Goal: Task Accomplishment & Management: Manage account settings

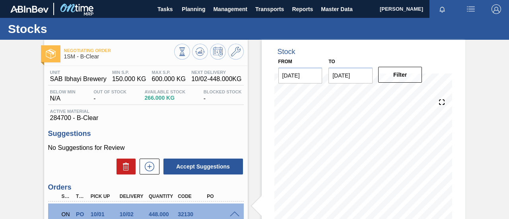
click at [201, 8] on span "Planning" at bounding box center [193, 9] width 23 height 10
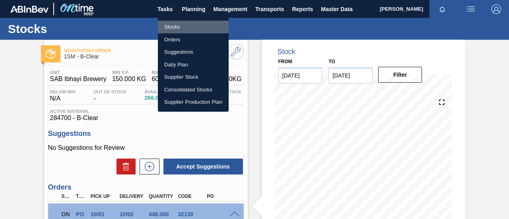
click at [188, 28] on li "Stocks" at bounding box center [193, 27] width 71 height 13
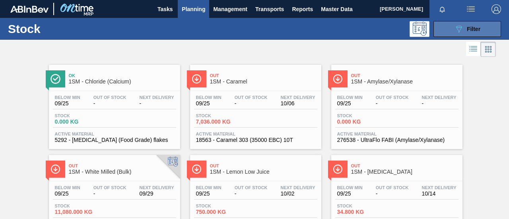
click at [477, 27] on span "Filter" at bounding box center [474, 29] width 14 height 6
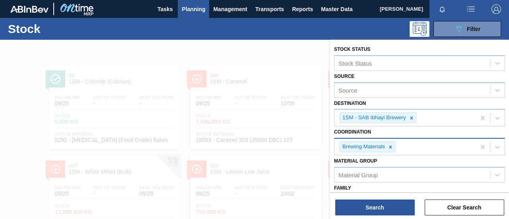
scroll to position [40, 0]
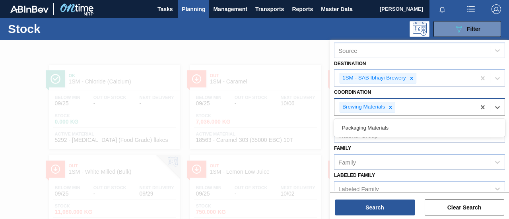
click at [412, 106] on div "Brewing Materials" at bounding box center [404, 107] width 141 height 16
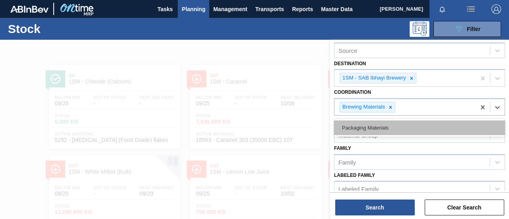
click at [395, 127] on div "Packaging Materials" at bounding box center [419, 128] width 171 height 15
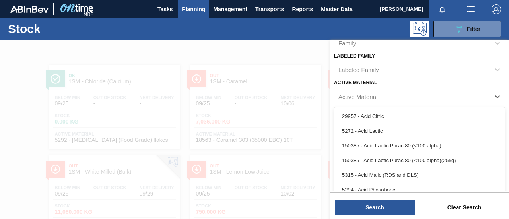
scroll to position [9, 0]
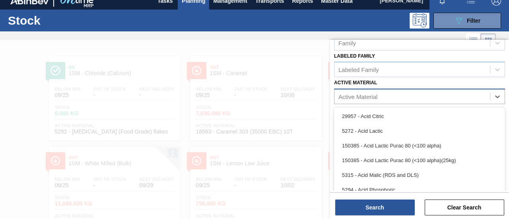
click at [375, 94] on div "Active Material" at bounding box center [357, 96] width 39 height 7
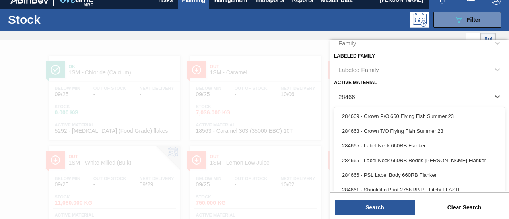
type Material "284665"
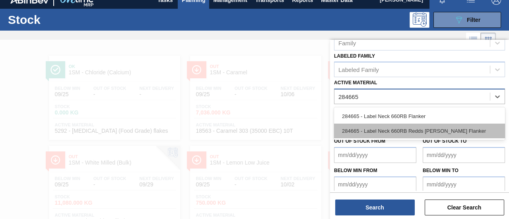
click at [401, 126] on div "284665 - Label Neck 660RB Redds Berry Flanker" at bounding box center [419, 131] width 171 height 15
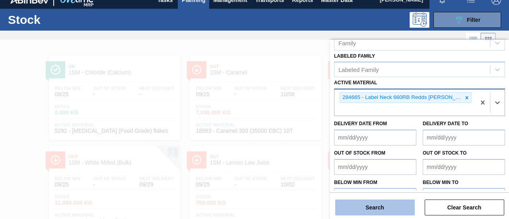
click at [401, 209] on button "Search" at bounding box center [375, 208] width 80 height 16
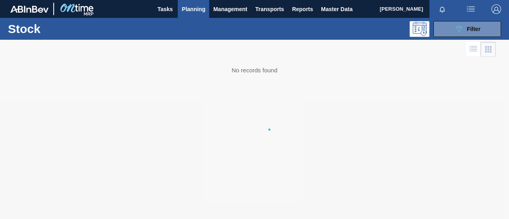
scroll to position [0, 0]
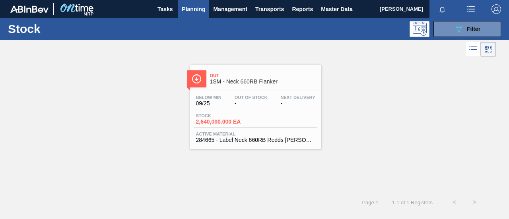
click at [262, 117] on div "Stock 2,640,000.000 EA" at bounding box center [255, 120] width 123 height 14
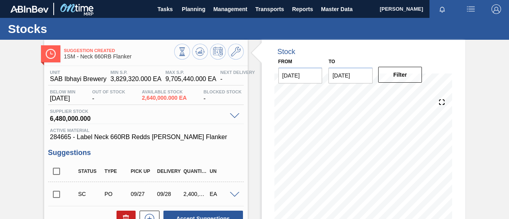
click at [233, 196] on span at bounding box center [235, 195] width 10 height 6
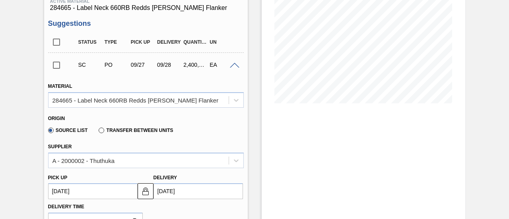
scroll to position [10, 0]
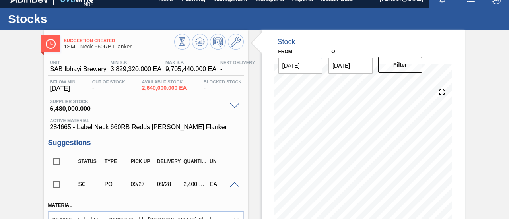
click at [234, 183] on span at bounding box center [235, 185] width 10 height 6
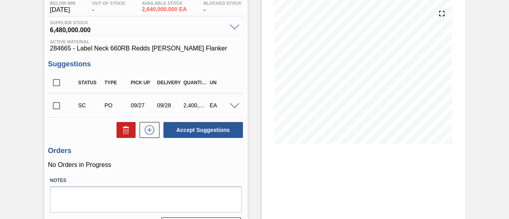
scroll to position [89, 0]
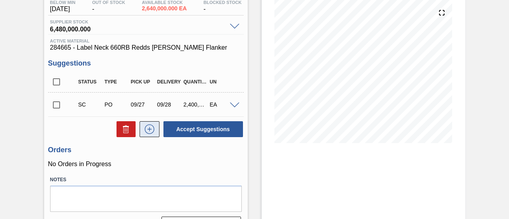
click at [146, 128] on icon at bounding box center [149, 129] width 13 height 10
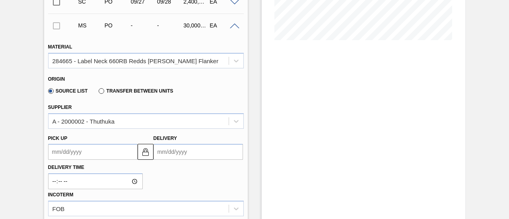
scroll to position [209, 0]
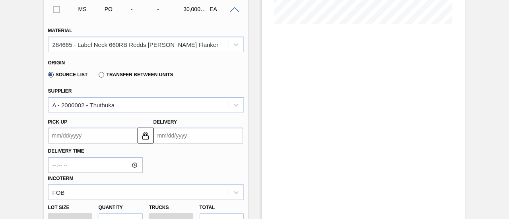
click at [196, 136] on input "Delivery" at bounding box center [198, 136] width 89 height 16
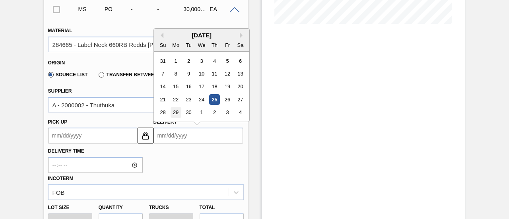
click at [177, 113] on div "29" at bounding box center [175, 112] width 11 height 11
type up3252648928 "09/28/2025"
type input "09/29/2025"
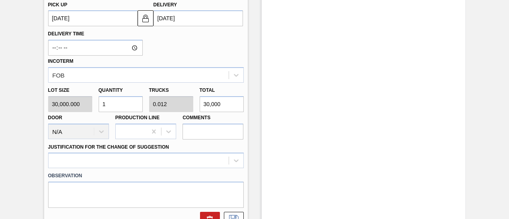
scroll to position [328, 0]
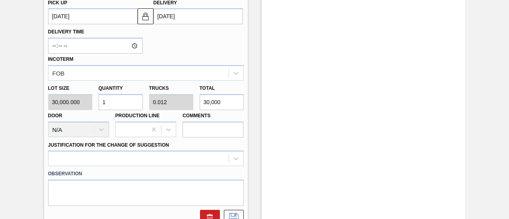
click at [157, 103] on div "Lot size 30,000.000 Quantity 1 Trucks 0.012 Total 30,000 Door N/A Production Li…" at bounding box center [146, 109] width 202 height 57
type input "0"
type input "2"
type input "0.001"
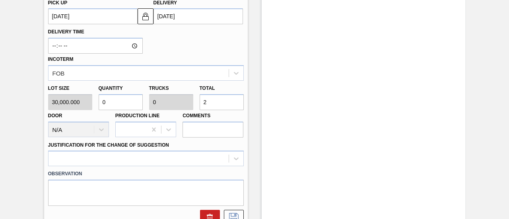
type input "24"
type input "0.008"
type input "240"
type input "0.08"
type input "0.001"
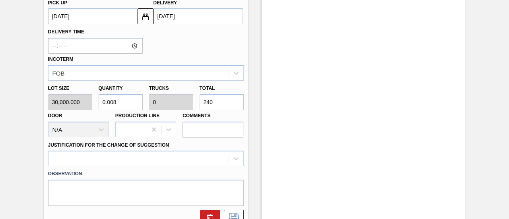
type input "2,400"
type input "0.8"
type input "0.01"
type input "24,000"
type input "8"
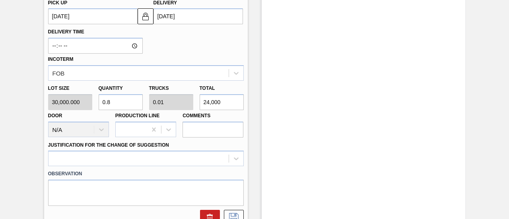
type input "0.1"
type input "240,000"
type input "80"
type input "1"
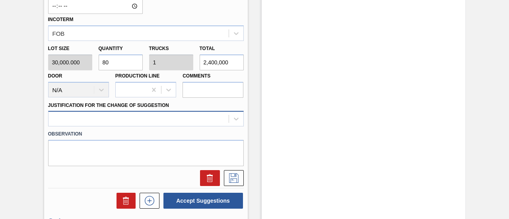
type input "2,400,000"
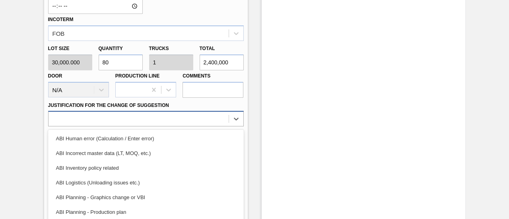
click at [184, 120] on div "option ABI Incorrect master data (LT, MOQ, etc.) focused, 2 of 18. 18 results a…" at bounding box center [146, 119] width 196 height 16
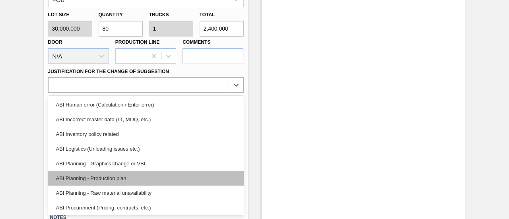
click at [115, 177] on div "ABI Planning - Production plan" at bounding box center [146, 178] width 196 height 15
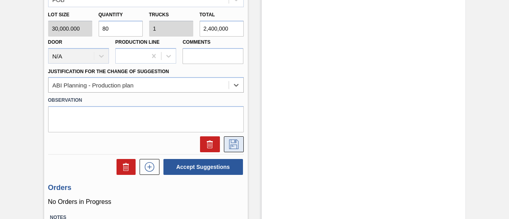
click at [233, 148] on icon at bounding box center [233, 145] width 13 height 10
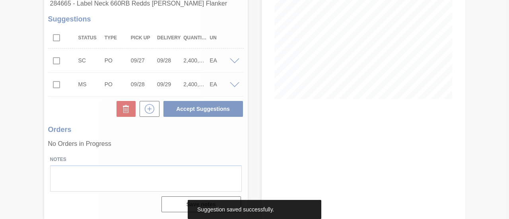
scroll to position [134, 0]
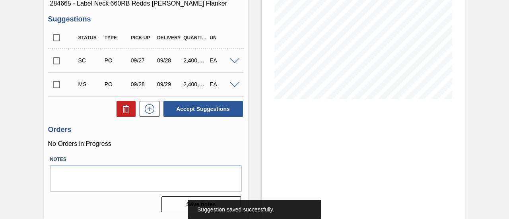
click at [56, 85] on input "checkbox" at bounding box center [56, 84] width 17 height 17
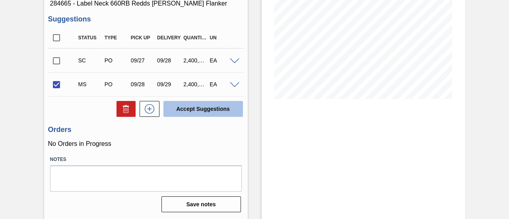
click at [208, 112] on button "Accept Suggestions" at bounding box center [203, 109] width 80 height 16
checkbox input "false"
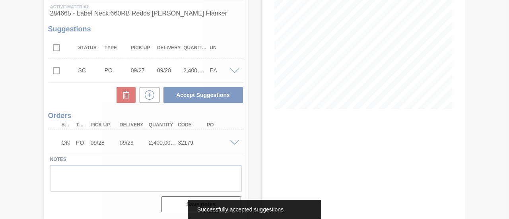
scroll to position [124, 0]
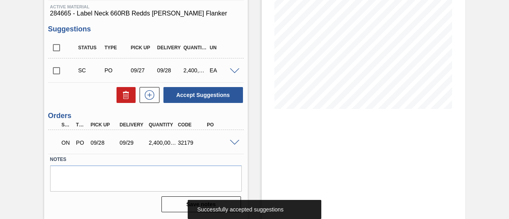
click at [231, 142] on span at bounding box center [235, 143] width 10 height 6
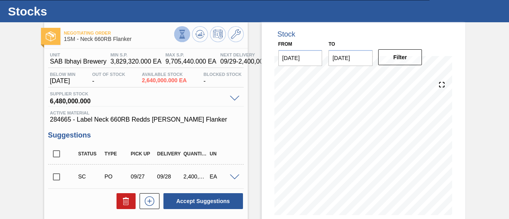
scroll to position [0, 0]
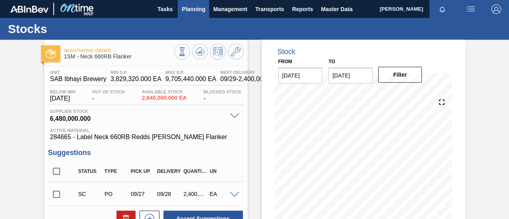
click at [200, 12] on span "Planning" at bounding box center [193, 9] width 23 height 10
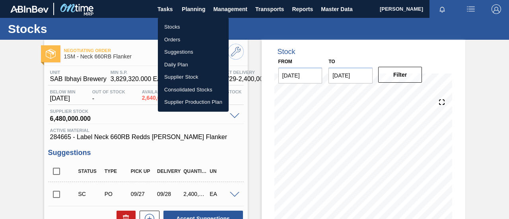
click at [184, 30] on li "Stocks" at bounding box center [193, 27] width 71 height 13
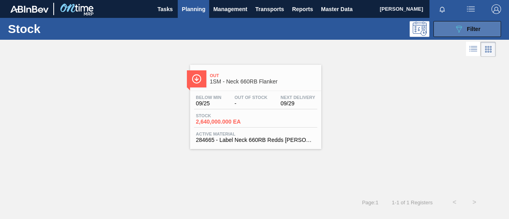
click at [467, 31] on span "Filter" at bounding box center [474, 29] width 14 height 6
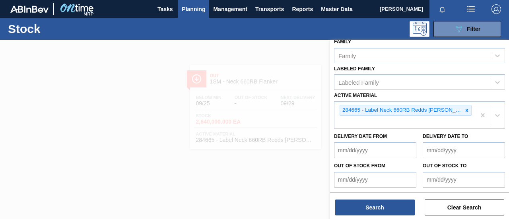
scroll to position [159, 0]
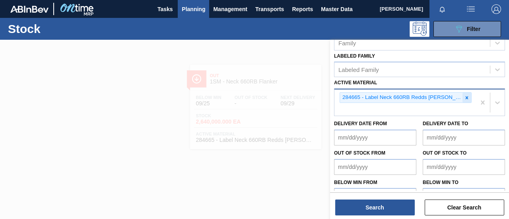
click at [466, 96] on icon at bounding box center [467, 97] width 3 height 3
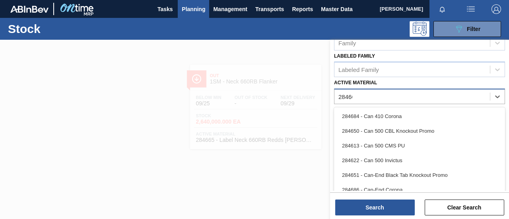
type Material "284666"
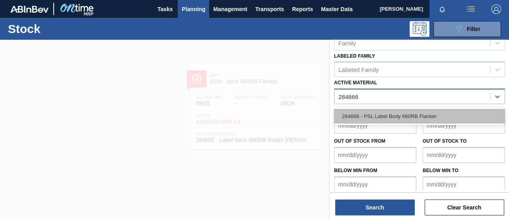
click at [427, 113] on div "284666 - PSL Label Body 660RB Flanker" at bounding box center [419, 116] width 171 height 15
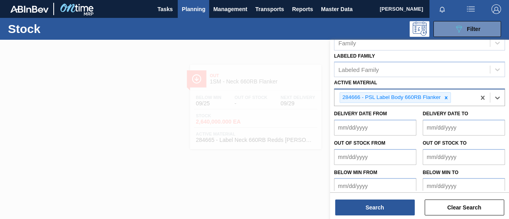
scroll to position [164, 0]
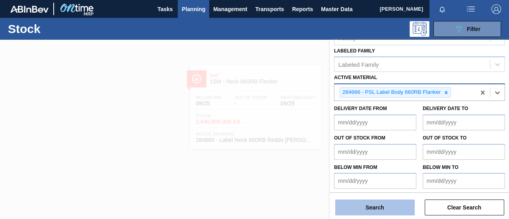
click at [383, 209] on button "Search" at bounding box center [375, 208] width 80 height 16
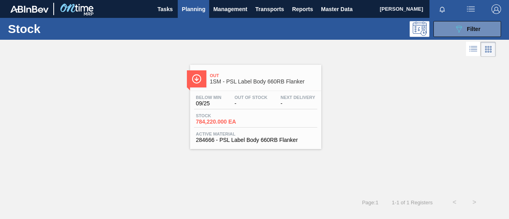
click at [261, 117] on div "Stock 784,220.000 EA" at bounding box center [255, 120] width 123 height 14
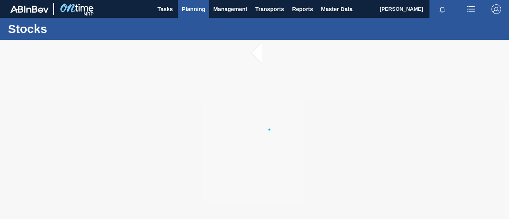
click at [178, 12] on button "Planning" at bounding box center [193, 9] width 31 height 18
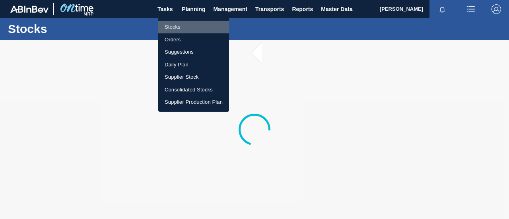
drag, startPoint x: 184, startPoint y: 26, endPoint x: 189, endPoint y: 26, distance: 5.6
click at [184, 26] on li "Stocks" at bounding box center [193, 27] width 71 height 13
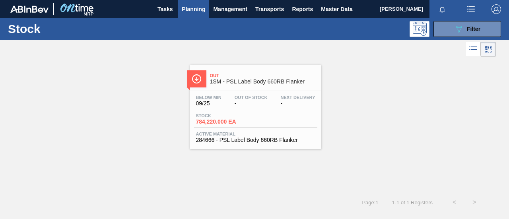
click at [245, 118] on div "Stock 784,220.000 EA" at bounding box center [224, 119] width 60 height 12
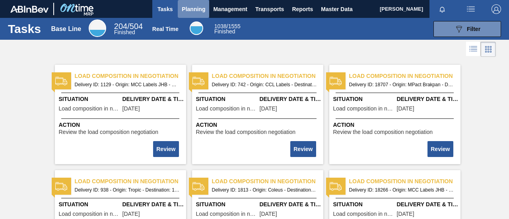
click at [189, 6] on span "Planning" at bounding box center [193, 9] width 23 height 10
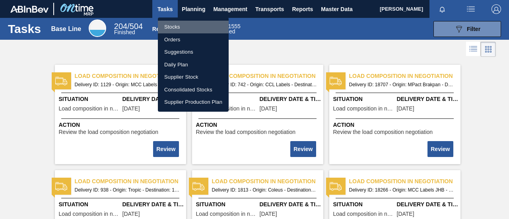
click at [186, 25] on li "Stocks" at bounding box center [193, 27] width 71 height 13
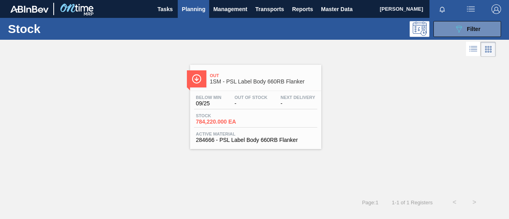
click at [244, 136] on div "Active Material 284666 - PSL Label Body 660RB Flanker" at bounding box center [255, 138] width 123 height 12
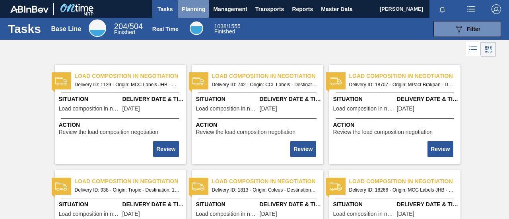
click at [195, 8] on span "Planning" at bounding box center [193, 9] width 23 height 10
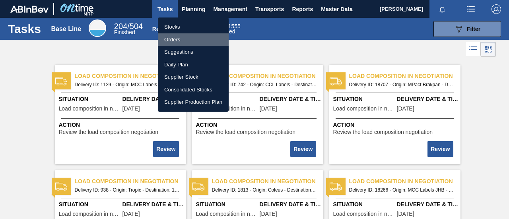
click at [187, 34] on li "Orders" at bounding box center [193, 39] width 71 height 13
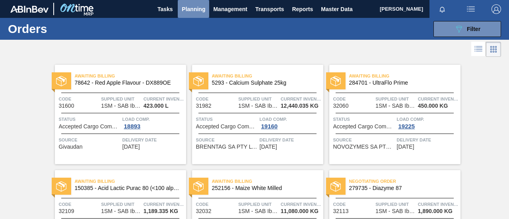
click at [203, 12] on span "Planning" at bounding box center [193, 9] width 23 height 10
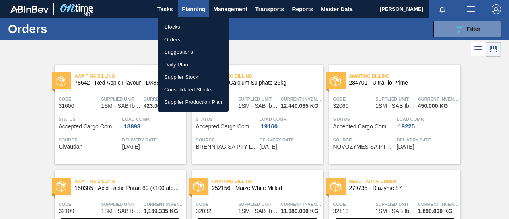
click at [200, 25] on li "Stocks" at bounding box center [193, 27] width 71 height 13
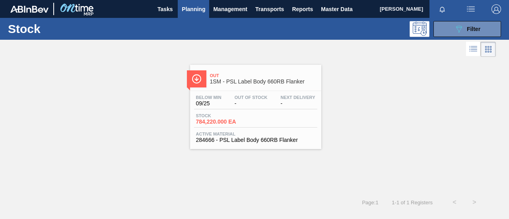
click at [249, 124] on span "784,220.000 EA" at bounding box center [224, 122] width 56 height 6
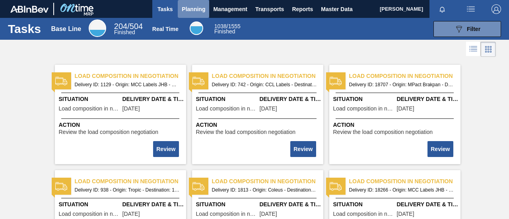
click at [190, 10] on span "Planning" at bounding box center [193, 9] width 23 height 10
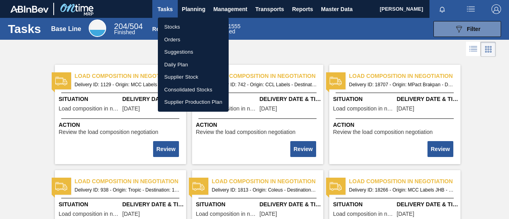
click at [186, 38] on li "Orders" at bounding box center [193, 39] width 71 height 13
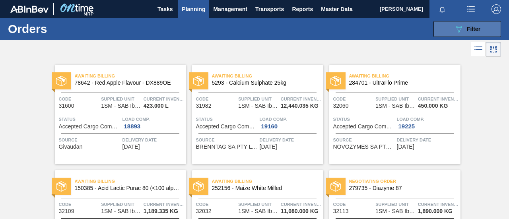
click at [458, 27] on icon "089F7B8B-B2A5-4AFE-B5C0-19BA573D28AC" at bounding box center [459, 29] width 10 height 10
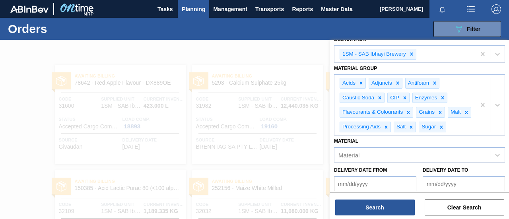
scroll to position [119, 0]
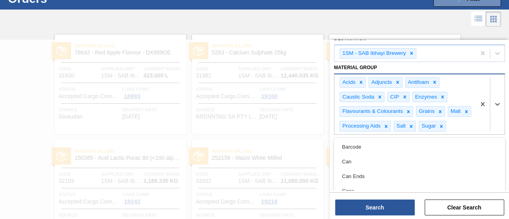
click at [461, 124] on div "Acids Adjuncts Antifoam Caustic Soda CIP Enzymes Flavourants & Colourants Grain…" at bounding box center [404, 104] width 141 height 60
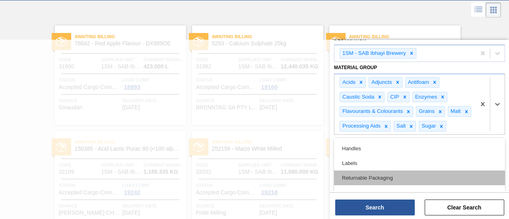
scroll to position [119, 0]
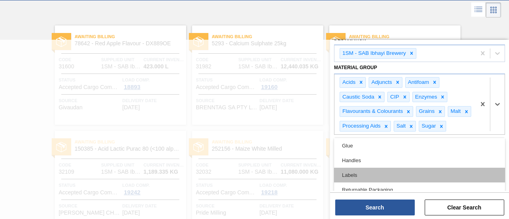
click at [356, 169] on div "Labels" at bounding box center [419, 175] width 171 height 15
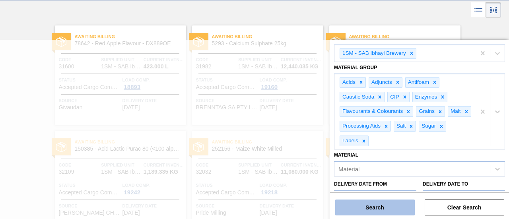
click at [372, 204] on button "Search" at bounding box center [375, 208] width 80 height 16
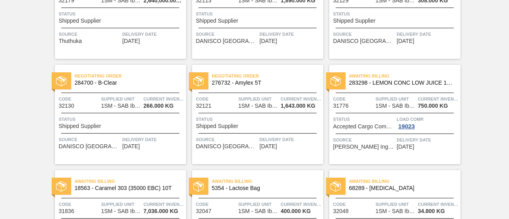
scroll to position [276, 0]
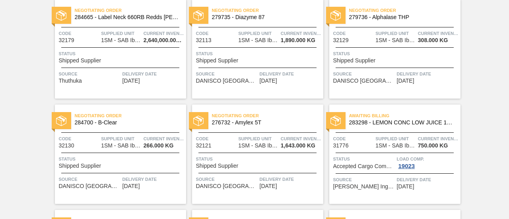
click at [122, 59] on div "Status Shipped Supplier" at bounding box center [121, 57] width 125 height 14
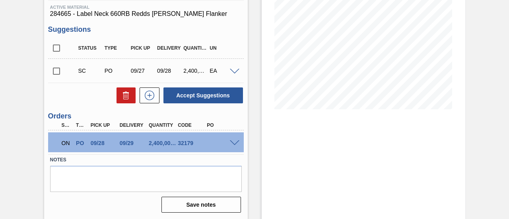
scroll to position [124, 0]
click at [233, 143] on span at bounding box center [235, 143] width 10 height 6
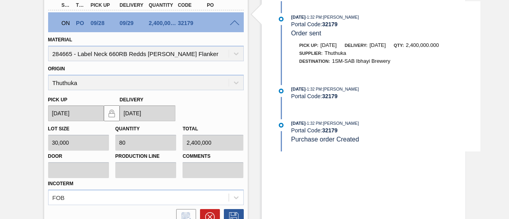
scroll to position [317, 0]
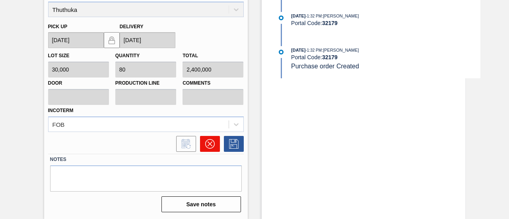
click at [212, 141] on icon at bounding box center [210, 144] width 10 height 10
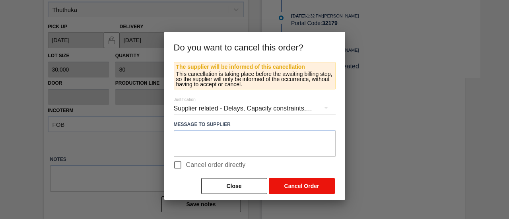
click at [295, 187] on button "Cancel Order" at bounding box center [302, 186] width 66 height 16
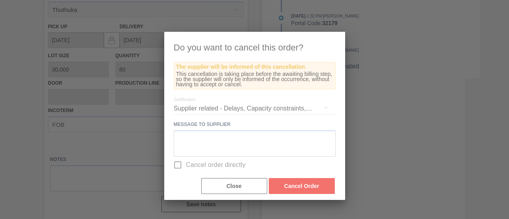
scroll to position [123, 0]
